Goal: Check status: Check status

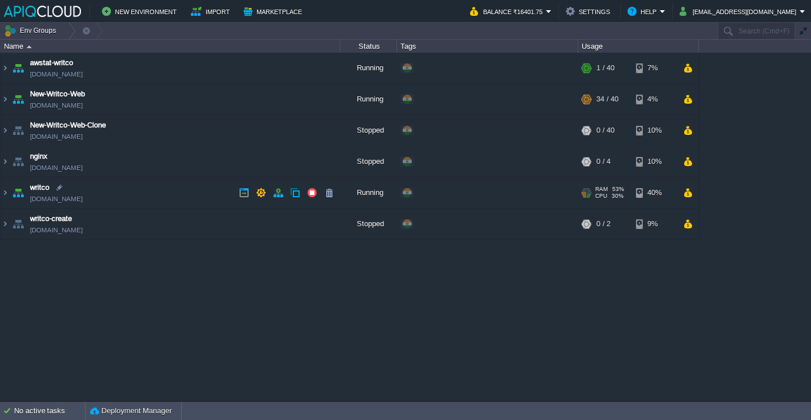
click at [182, 194] on td "writco [DOMAIN_NAME]" at bounding box center [171, 192] width 340 height 31
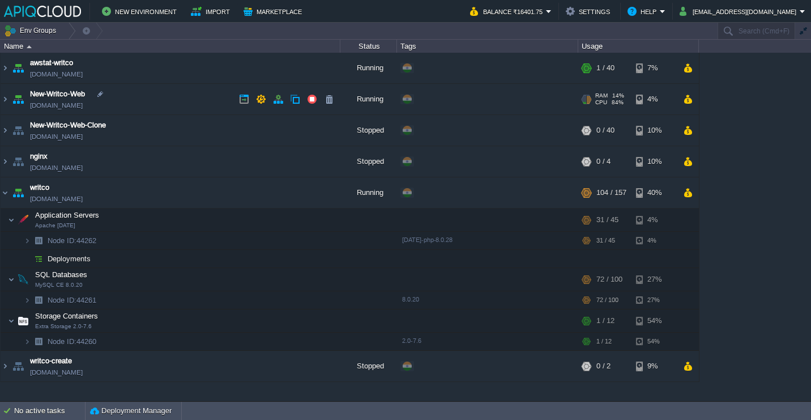
click at [180, 95] on td "New-Writco-Web [DOMAIN_NAME]" at bounding box center [171, 99] width 340 height 31
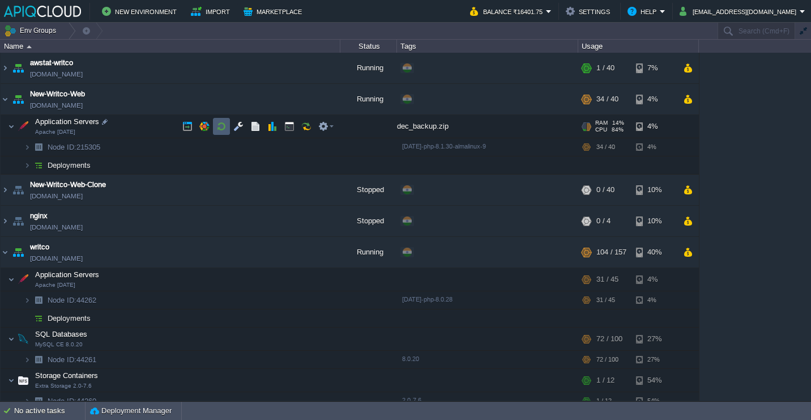
click at [216, 124] on button "button" at bounding box center [221, 126] width 10 height 10
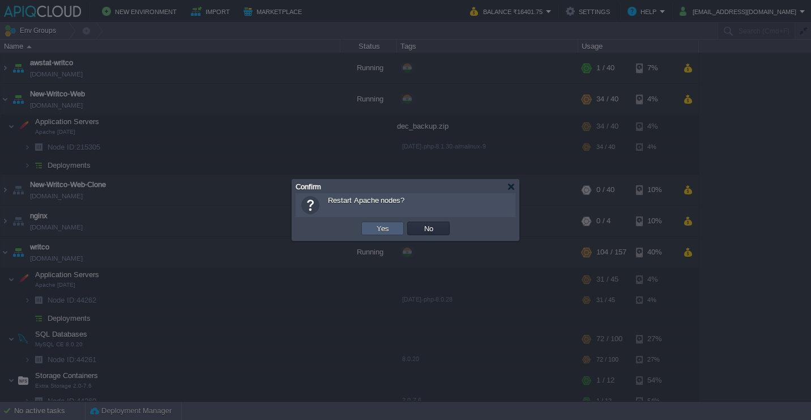
click at [372, 234] on td "Yes" at bounding box center [383, 229] width 42 height 14
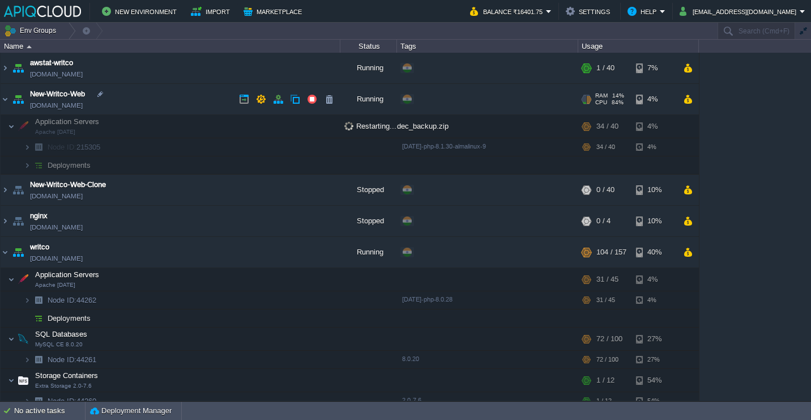
click at [185, 105] on td "New-Writco-Web [DOMAIN_NAME]" at bounding box center [171, 99] width 340 height 31
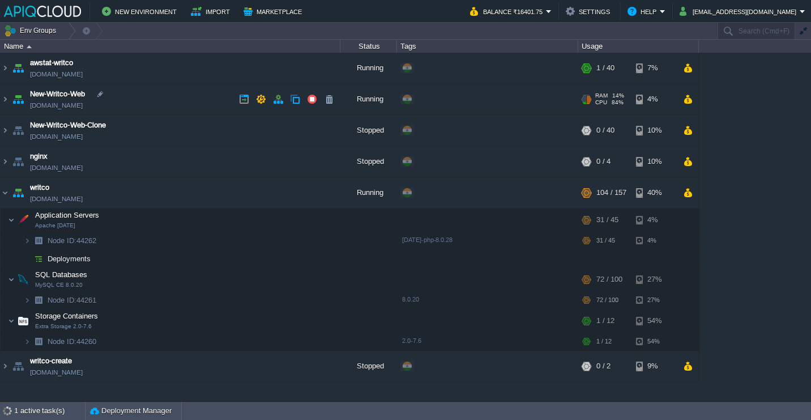
click at [182, 99] on td "New-Writco-Web [DOMAIN_NAME]" at bounding box center [171, 99] width 340 height 31
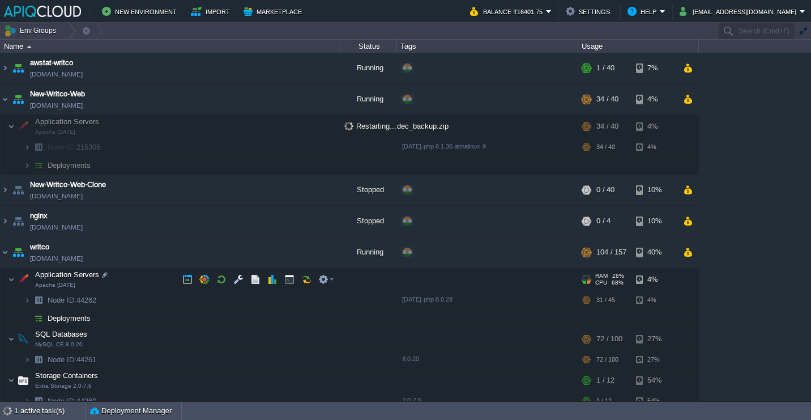
click at [133, 271] on td "Application Servers Apache [DATE]" at bounding box center [171, 279] width 340 height 23
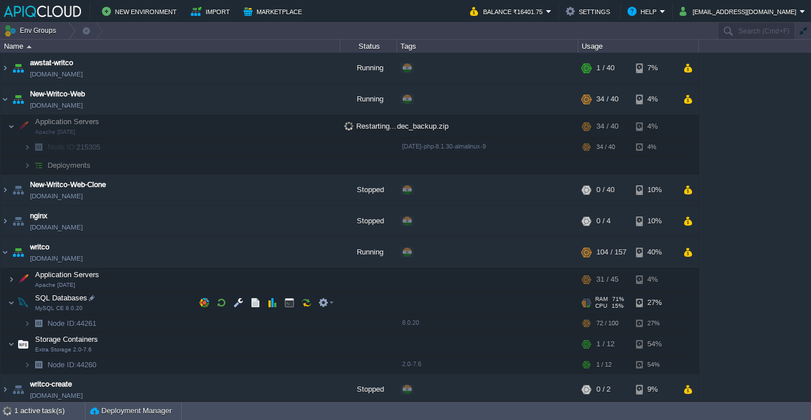
click at [135, 309] on td "SQL Databases MySQL CE 8.0.20" at bounding box center [171, 302] width 340 height 23
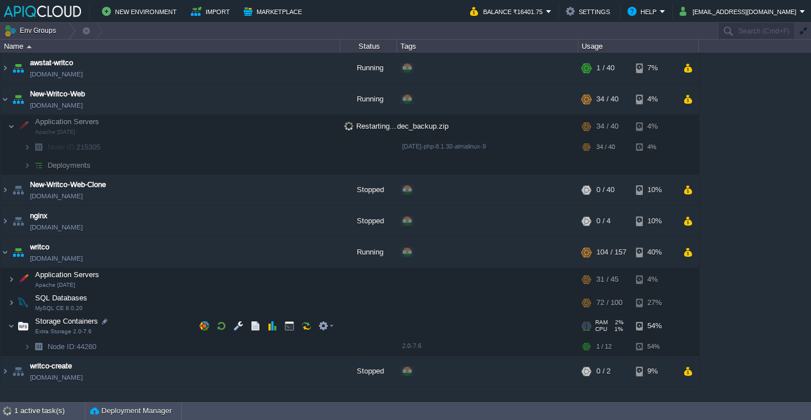
click at [135, 319] on td "Storage Containers Extra Storage 2.0-7.6" at bounding box center [171, 325] width 340 height 23
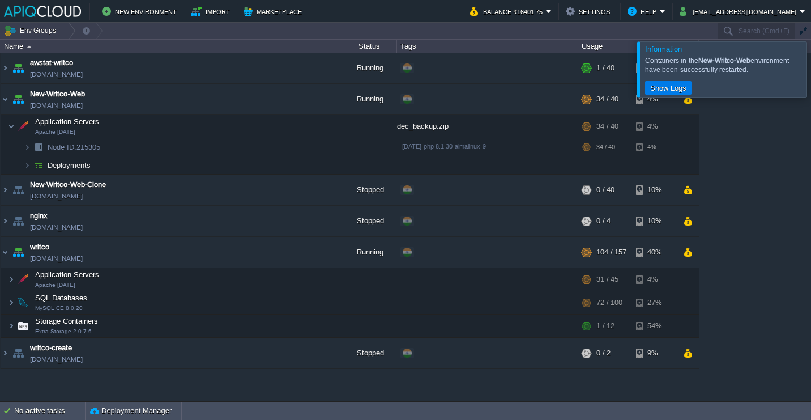
click at [811, 71] on div at bounding box center [825, 69] width 0 height 56
